Goal: Task Accomplishment & Management: Manage account settings

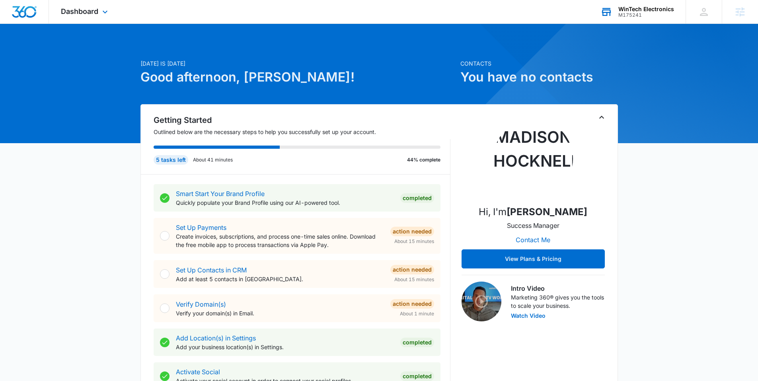
click at [627, 14] on div "M175241" at bounding box center [646, 15] width 56 height 6
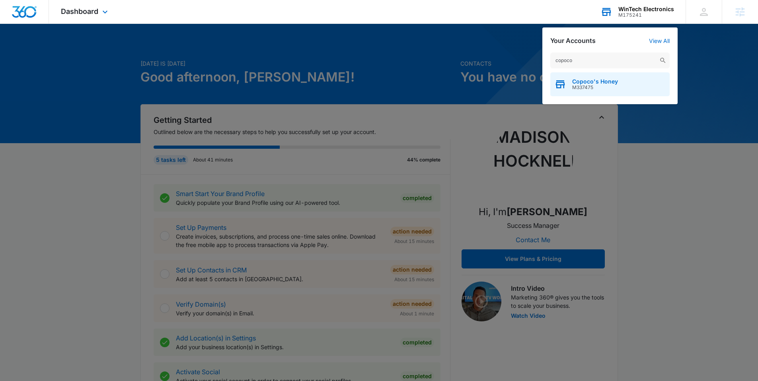
type input "copoco"
click at [590, 78] on span "Copoco's Honey" at bounding box center [595, 81] width 46 height 6
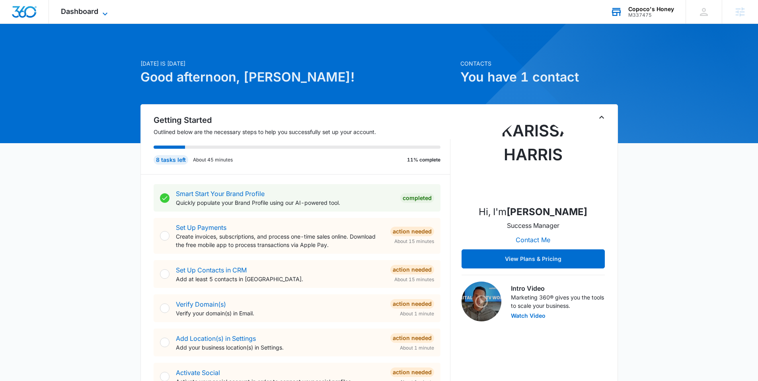
click at [98, 12] on span "Dashboard" at bounding box center [79, 11] width 37 height 8
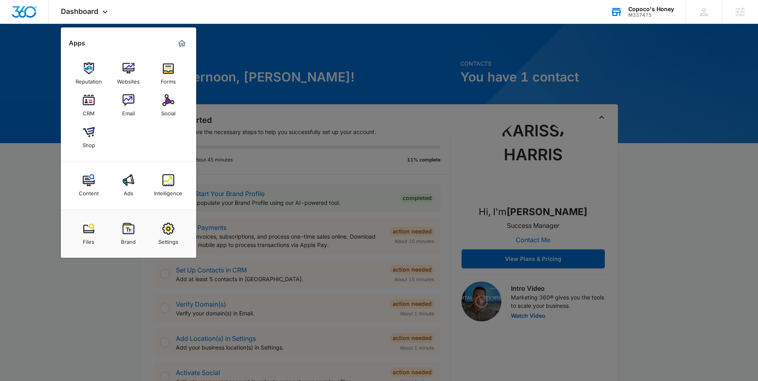
click at [173, 237] on div "Settings" at bounding box center [168, 240] width 20 height 10
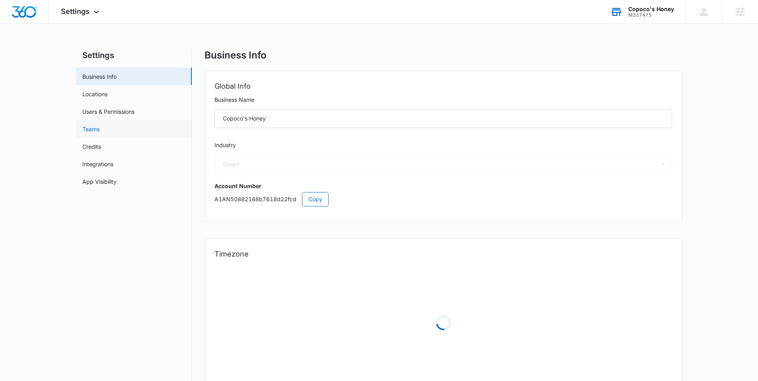
select select "12"
select select "US"
select select "America/Denver"
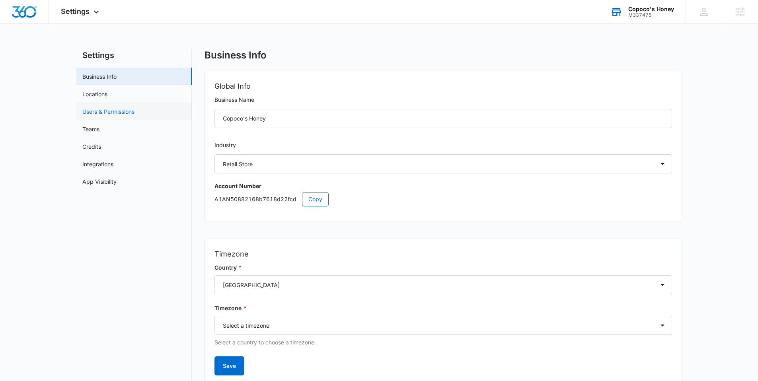
click at [134, 112] on link "Users & Permissions" at bounding box center [108, 111] width 52 height 8
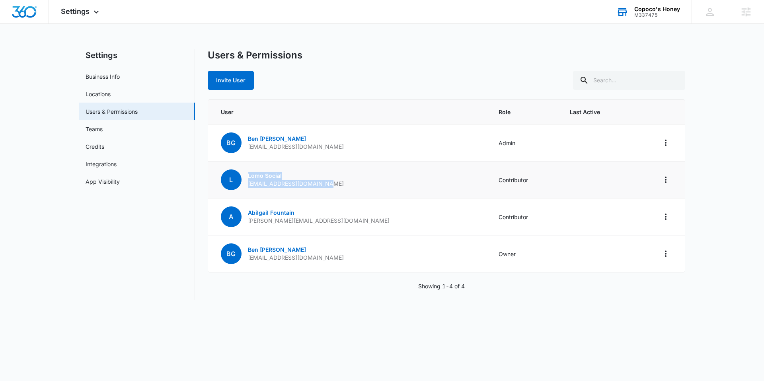
drag, startPoint x: 328, startPoint y: 183, endPoint x: 248, endPoint y: 183, distance: 79.9
click at [243, 183] on td "L Lomo Social lomosocialmedia@gmail.com" at bounding box center [348, 179] width 281 height 37
click at [286, 186] on p "lomosocialmedia@gmail.com" at bounding box center [296, 184] width 96 height 8
drag, startPoint x: 331, startPoint y: 185, endPoint x: 246, endPoint y: 185, distance: 84.7
click at [246, 185] on td "L Lomo Social lomosocialmedia@gmail.com" at bounding box center [348, 179] width 281 height 37
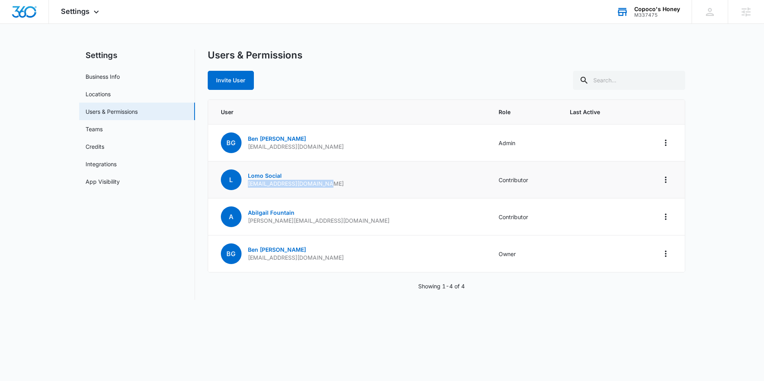
copy p "lomosocialmedia@gmail.com"
click at [662, 177] on icon "Actions" at bounding box center [666, 180] width 10 height 10
click at [617, 212] on div "Remove User" at bounding box center [625, 214] width 53 height 6
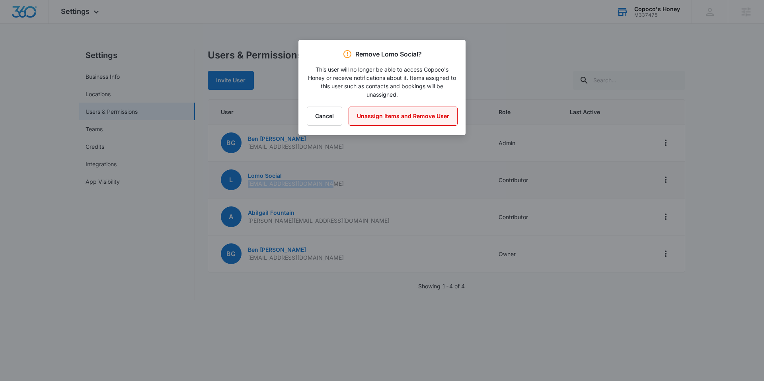
click at [396, 113] on button "Unassign Items and Remove User" at bounding box center [402, 116] width 109 height 19
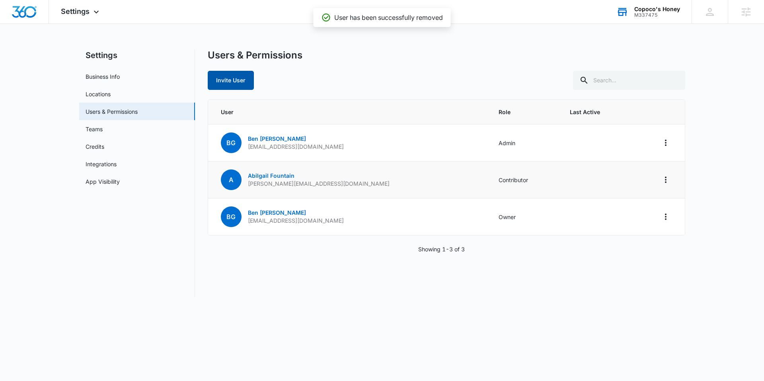
click at [218, 84] on button "Invite User" at bounding box center [231, 80] width 46 height 19
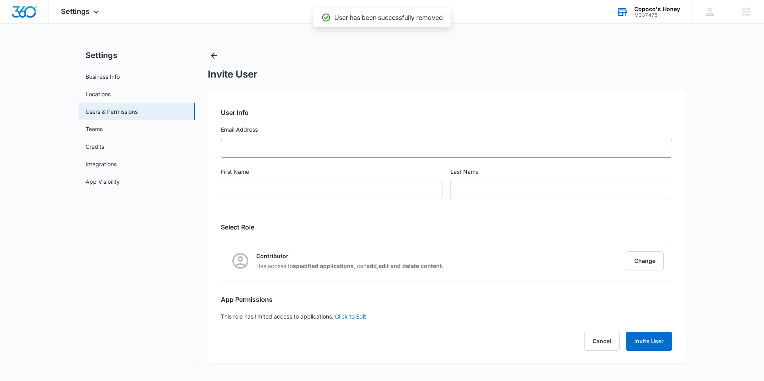
click at [257, 154] on input "Email Address" at bounding box center [446, 148] width 451 height 19
paste input "lomosocialmedia@gmail.com"
type input "lomosocialmedia@gmail.com"
type input "Lomo"
type input "Social"
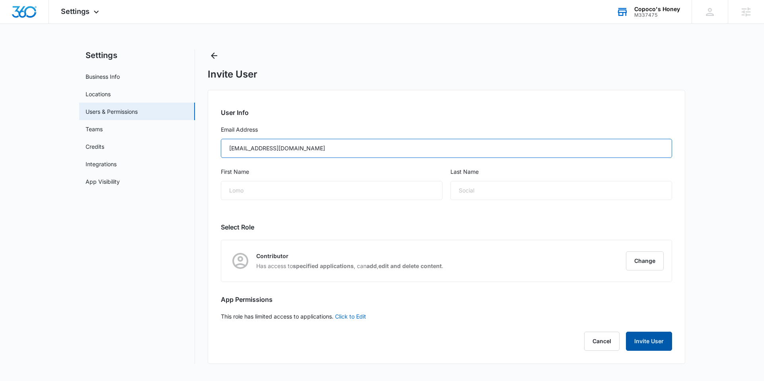
type input "lomosocialmedia@gmail.com"
click at [637, 335] on button "Invite User" at bounding box center [649, 341] width 46 height 19
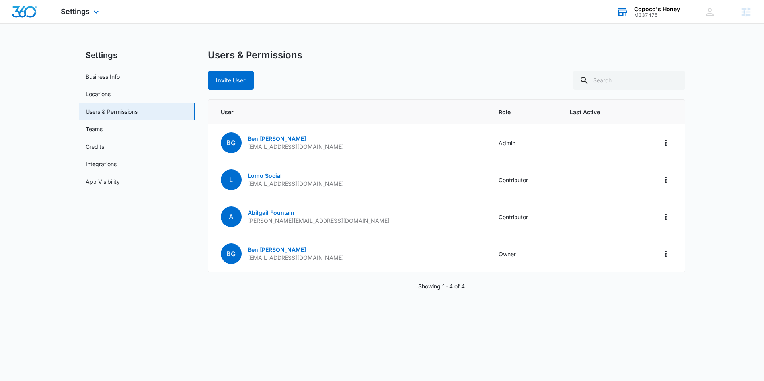
click at [25, 16] on img "Dashboard" at bounding box center [24, 12] width 25 height 12
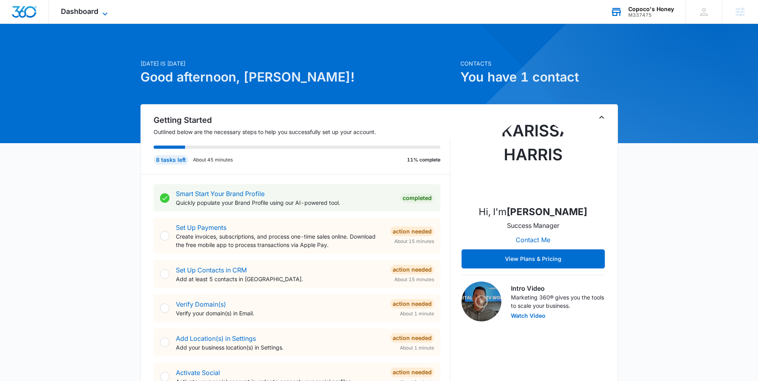
drag, startPoint x: 96, startPoint y: 15, endPoint x: 120, endPoint y: 52, distance: 44.9
click at [96, 15] on span "Dashboard" at bounding box center [79, 11] width 37 height 8
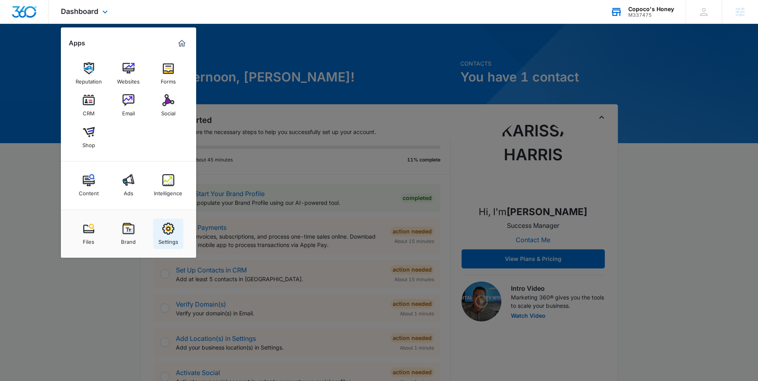
click at [164, 227] on img at bounding box center [168, 229] width 12 height 12
select select "12"
select select "US"
select select "America/Denver"
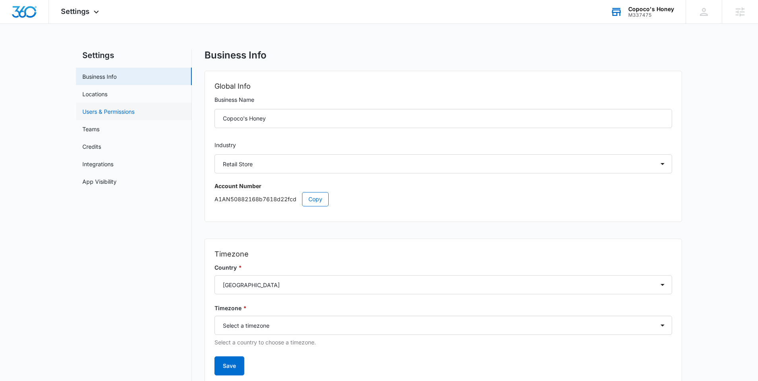
click at [122, 107] on link "Users & Permissions" at bounding box center [108, 111] width 52 height 8
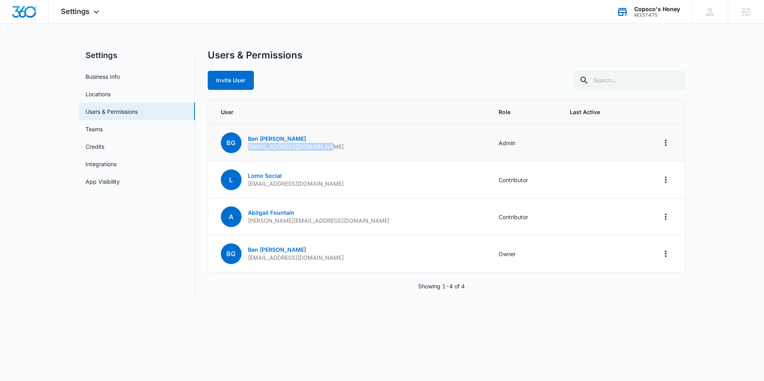
drag, startPoint x: 329, startPoint y: 149, endPoint x: 267, endPoint y: 145, distance: 61.7
click at [244, 150] on td "BG Ben Gilmore benjamingilmore@gmail.com" at bounding box center [348, 142] width 281 height 37
copy p "benjamingilmore@gmail.com"
drag, startPoint x: 327, startPoint y: 187, endPoint x: 244, endPoint y: 184, distance: 83.2
click at [244, 184] on td "L Lomo Social lomosocialmedia@gmail.com" at bounding box center [348, 179] width 281 height 37
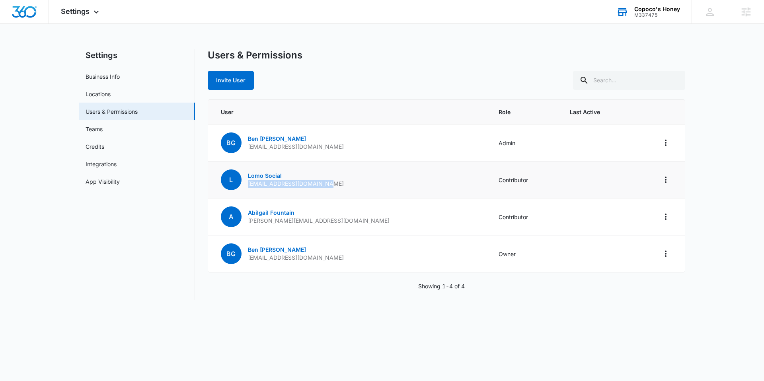
copy p "lomosocialmedia@gmail.com"
drag, startPoint x: 338, startPoint y: 223, endPoint x: 243, endPoint y: 220, distance: 94.7
click at [243, 220] on td "A Abilgail Fountain abigail@stokedemberproductions.com" at bounding box center [348, 216] width 281 height 37
drag, startPoint x: 320, startPoint y: 219, endPoint x: 359, endPoint y: 215, distance: 39.1
click at [321, 219] on p "abigail@stokedemberproductions.com" at bounding box center [319, 221] width 142 height 8
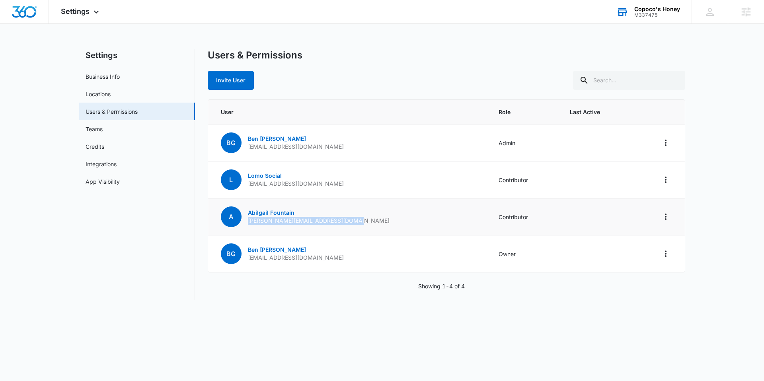
drag, startPoint x: 349, startPoint y: 220, endPoint x: 246, endPoint y: 224, distance: 103.1
click at [246, 224] on td "A Abilgail Fountain abigail@stokedemberproductions.com" at bounding box center [348, 216] width 281 height 37
copy p "abigail@stokedemberproductions.com"
drag, startPoint x: 30, startPoint y: 11, endPoint x: 40, endPoint y: 11, distance: 10.0
click at [30, 12] on img "Dashboard" at bounding box center [24, 12] width 25 height 12
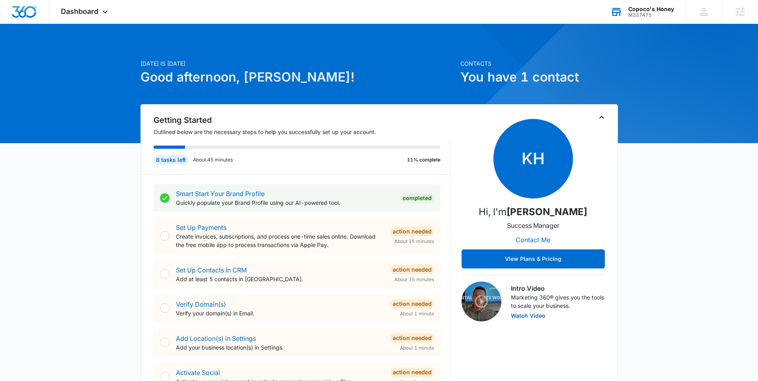
click at [662, 15] on div "M337475" at bounding box center [651, 15] width 46 height 6
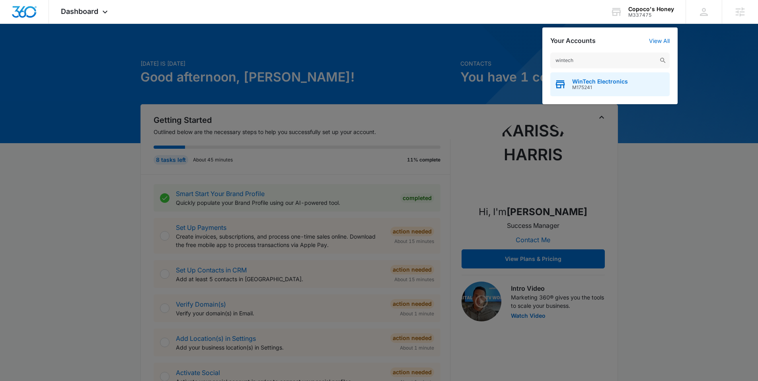
type input "wintech"
click at [587, 83] on span "WinTech Electronics" at bounding box center [600, 81] width 56 height 6
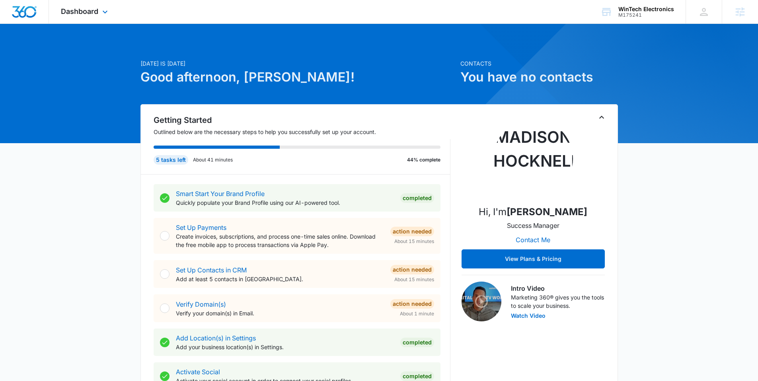
click at [99, 7] on div "Dashboard Apps Reputation Websites Forms CRM Email Social Content Ads Intellige…" at bounding box center [85, 11] width 73 height 23
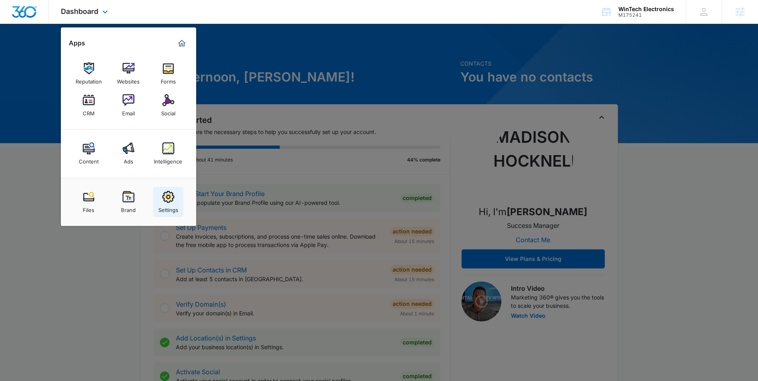
click at [171, 198] on img at bounding box center [168, 197] width 12 height 12
select select "52"
select select "US"
select select "America/Chicago"
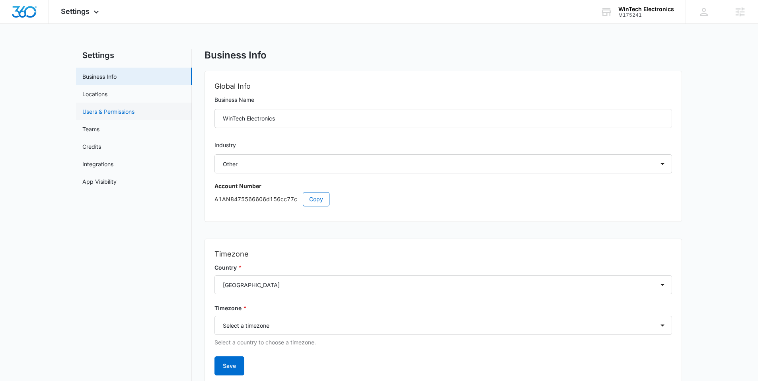
click at [111, 116] on link "Users & Permissions" at bounding box center [108, 111] width 52 height 8
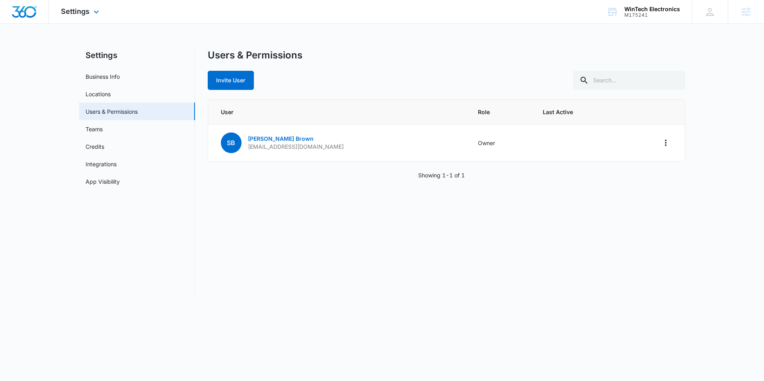
click at [28, 12] on img "Dashboard" at bounding box center [24, 12] width 25 height 12
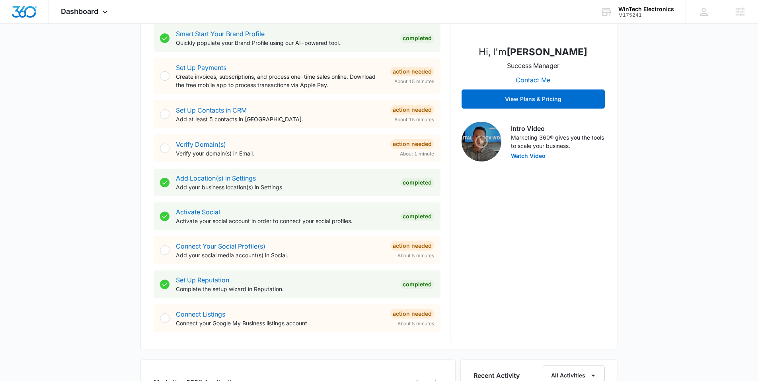
scroll to position [328, 0]
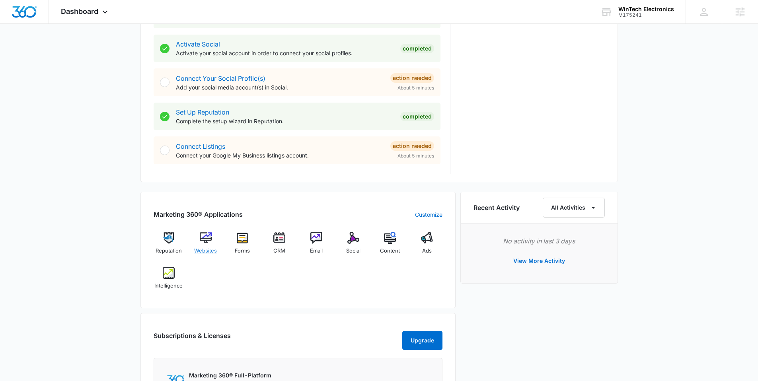
click at [211, 245] on div "Websites" at bounding box center [205, 246] width 31 height 29
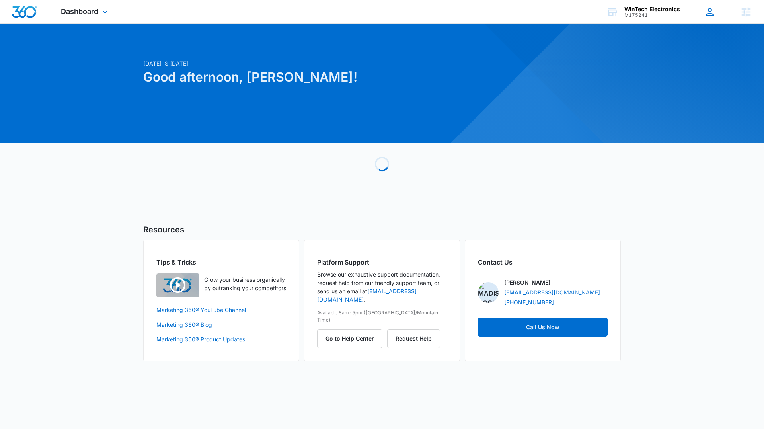
click at [710, 13] on icon at bounding box center [710, 12] width 8 height 8
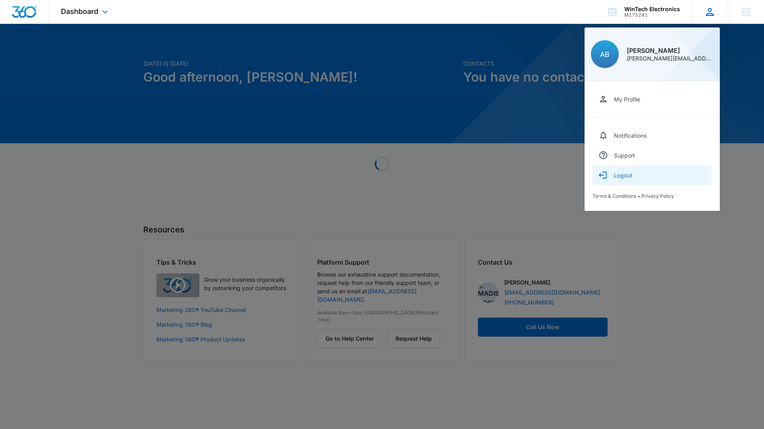
click at [621, 177] on div "Logout" at bounding box center [623, 175] width 18 height 7
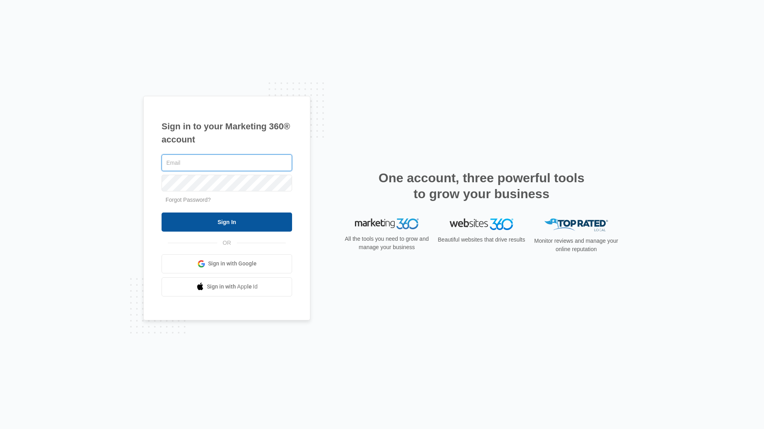
type input "[PERSON_NAME][EMAIL_ADDRESS][PERSON_NAME][DOMAIN_NAME]"
click at [231, 222] on input "Sign In" at bounding box center [226, 221] width 130 height 19
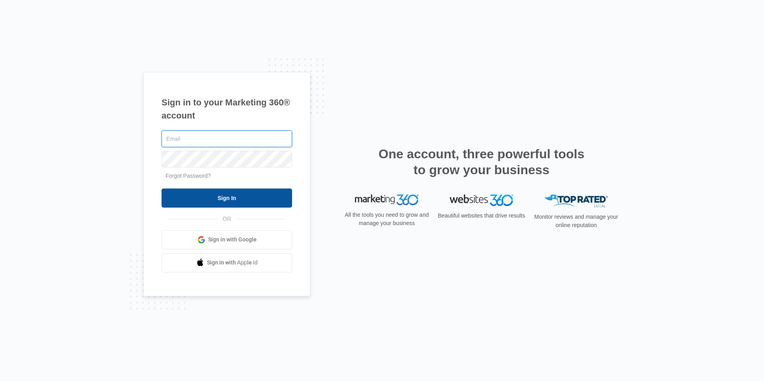
type input "[PERSON_NAME][EMAIL_ADDRESS][PERSON_NAME][DOMAIN_NAME]"
click at [234, 195] on input "Sign In" at bounding box center [226, 198] width 130 height 19
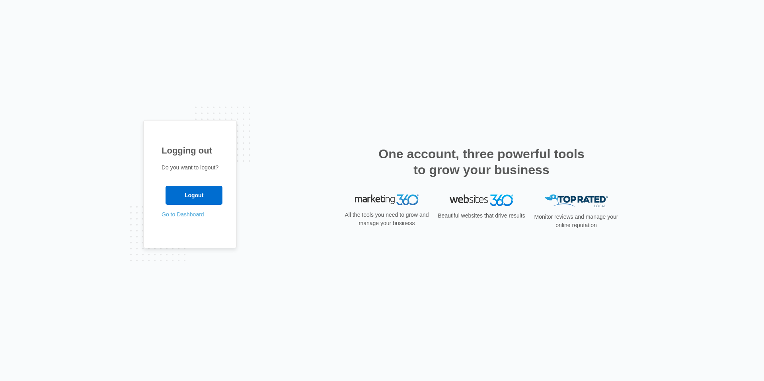
click at [189, 215] on link "Go to Dashboard" at bounding box center [182, 214] width 43 height 6
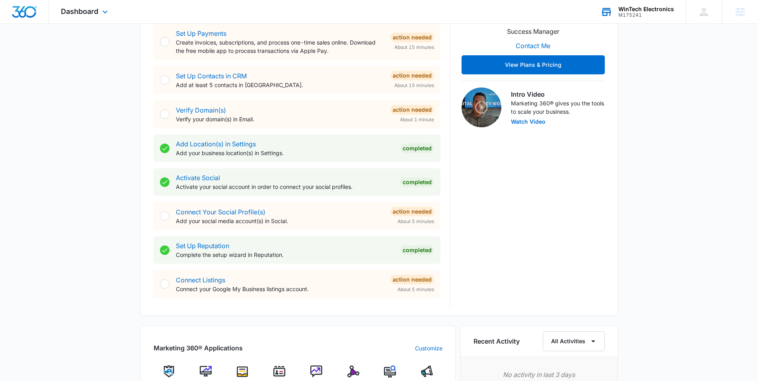
scroll to position [200, 0]
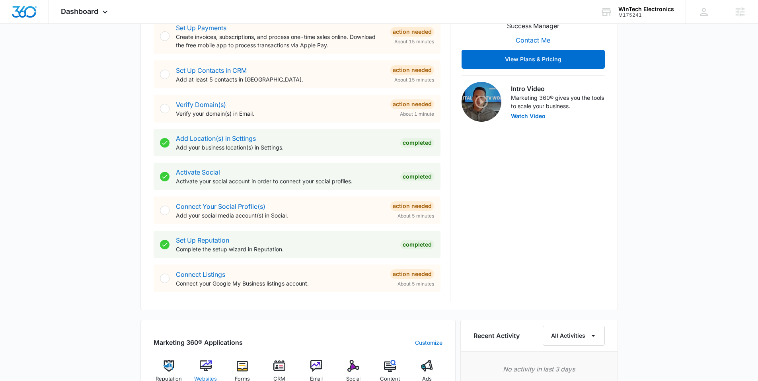
click at [206, 367] on img at bounding box center [206, 366] width 12 height 12
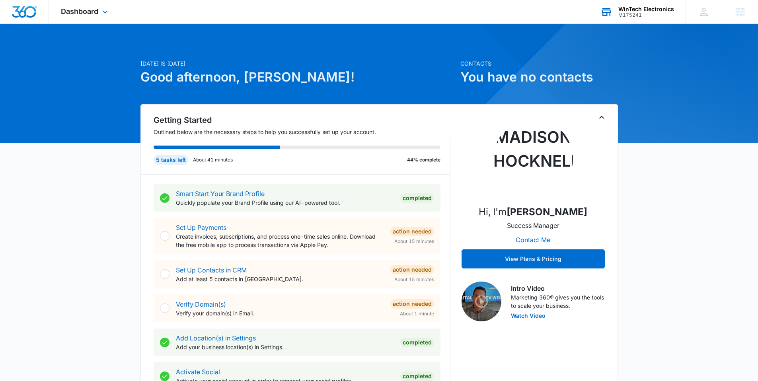
click at [627, 12] on div "M175241" at bounding box center [646, 15] width 56 height 6
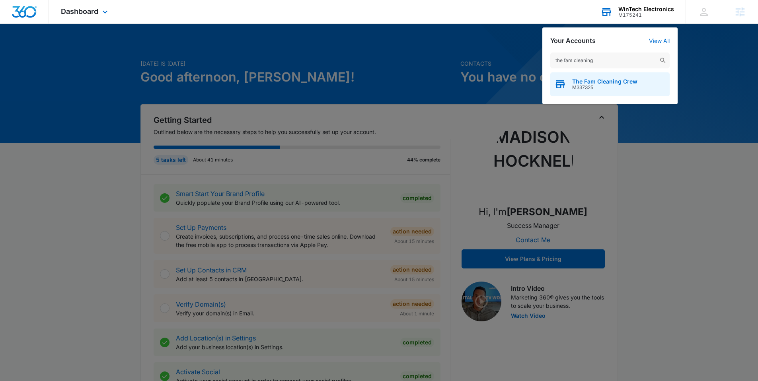
type input "the fam cleaning"
click at [579, 88] on span "M337325" at bounding box center [604, 88] width 65 height 6
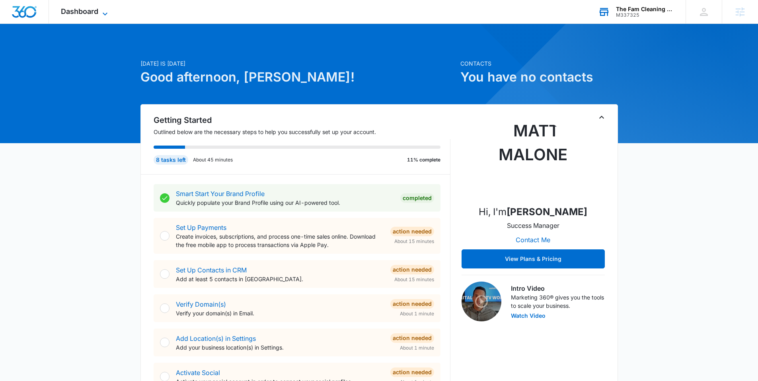
click at [85, 8] on span "Dashboard" at bounding box center [79, 11] width 37 height 8
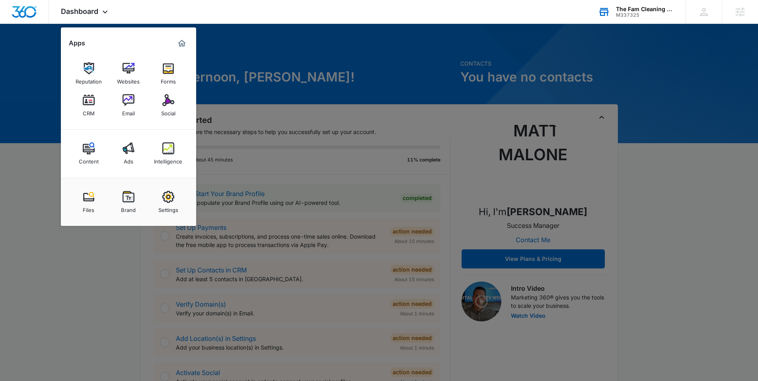
click at [130, 208] on div "Brand" at bounding box center [128, 208] width 15 height 10
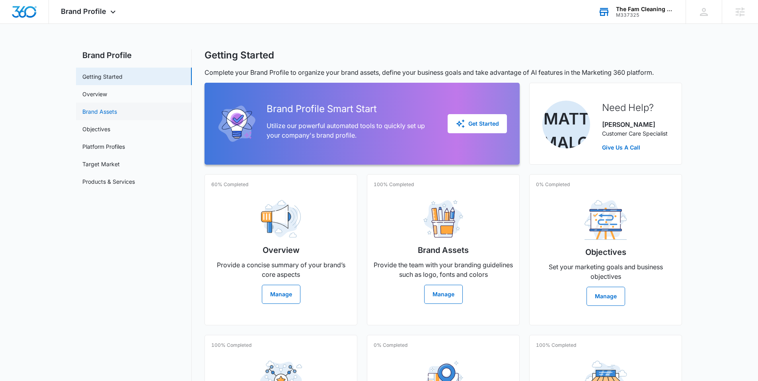
click at [116, 111] on link "Brand Assets" at bounding box center [99, 111] width 35 height 8
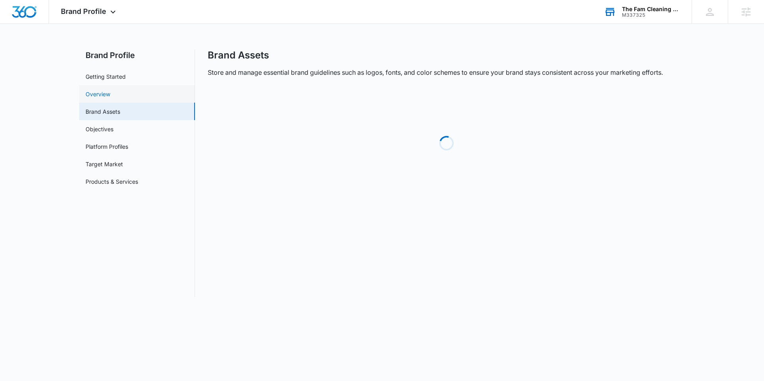
click at [105, 90] on link "Overview" at bounding box center [98, 94] width 25 height 8
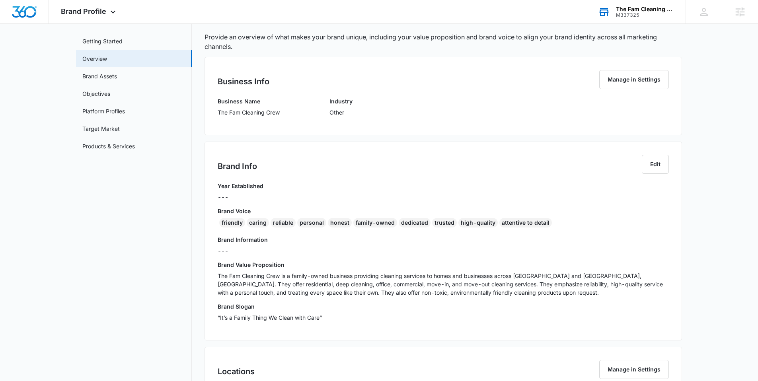
scroll to position [54, 0]
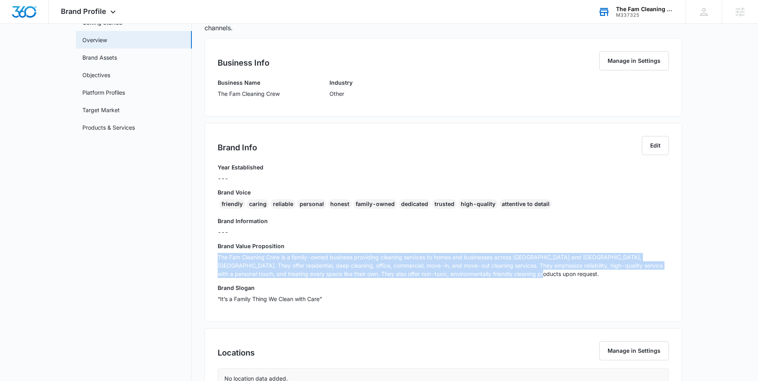
drag, startPoint x: 536, startPoint y: 276, endPoint x: 224, endPoint y: 257, distance: 312.4
click at [214, 256] on div "Brand Info Edit Year Established --- Brand Voice friendly caring reliable perso…" at bounding box center [442, 222] width 477 height 199
